Goal: Information Seeking & Learning: Learn about a topic

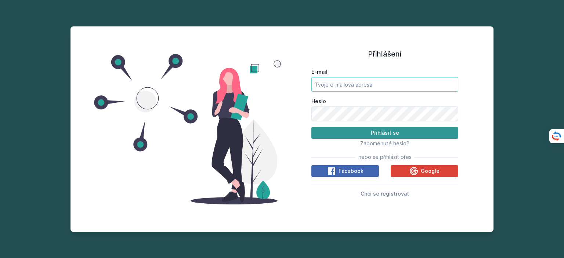
type input "[EMAIL_ADDRESS][DOMAIN_NAME]"
click at [315, 136] on button "Přihlásit se" at bounding box center [385, 133] width 147 height 12
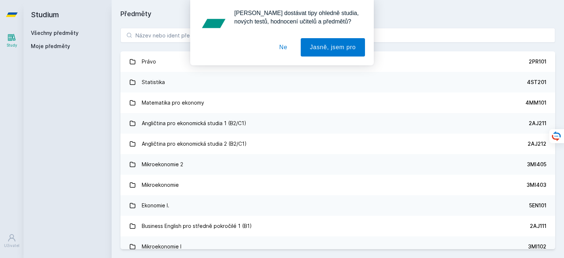
click at [288, 48] on button "Ne" at bounding box center [283, 47] width 26 height 18
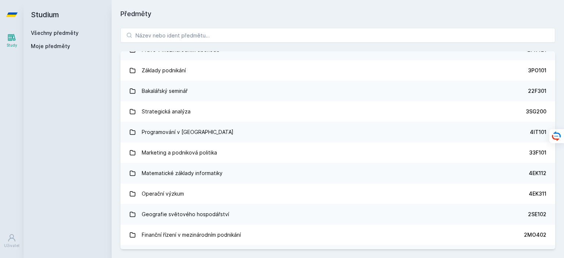
scroll to position [1086, 0]
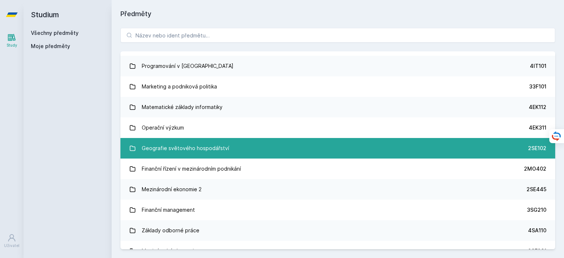
click at [156, 147] on div "Geografie světového hospodářství" at bounding box center [185, 148] width 87 height 15
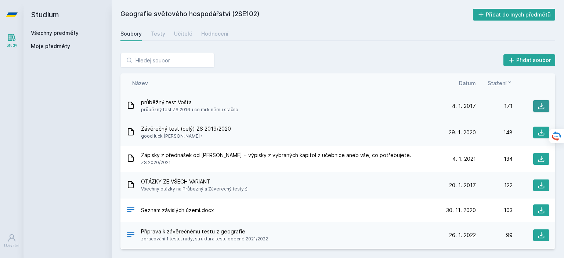
click at [534, 107] on button at bounding box center [542, 106] width 16 height 12
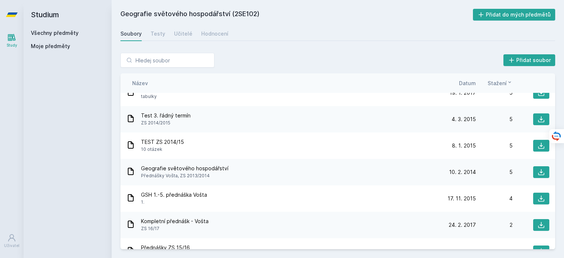
scroll to position [502, 0]
